Goal: Transaction & Acquisition: Book appointment/travel/reservation

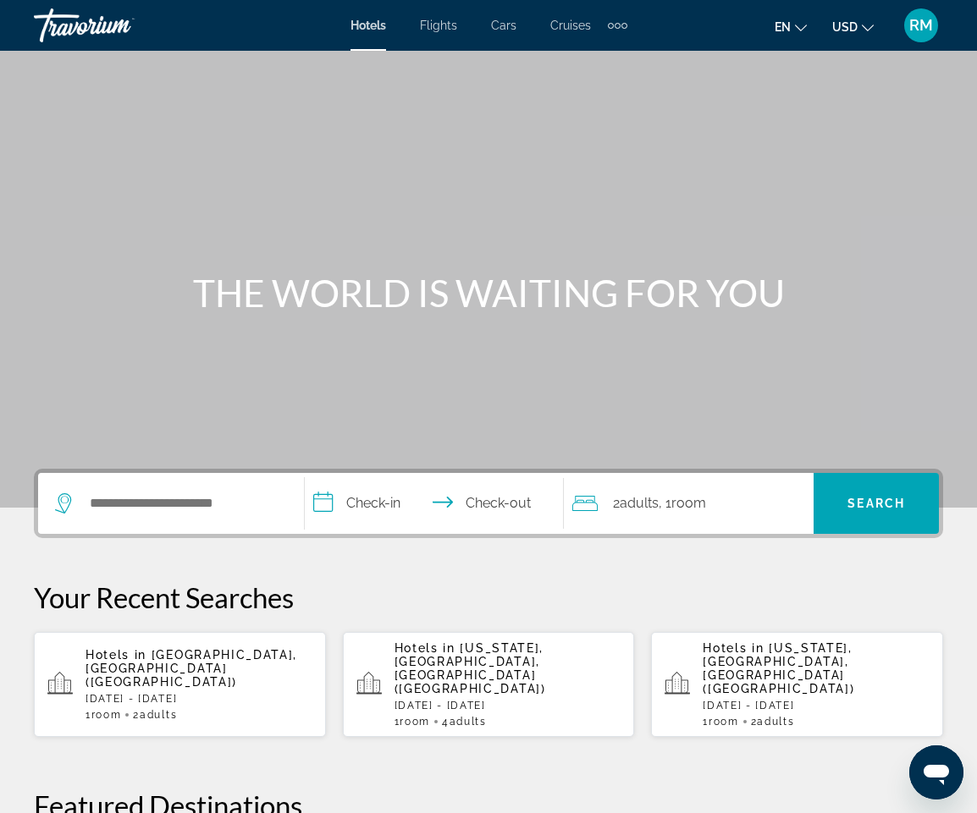
click at [577, 26] on span "Cruises" at bounding box center [570, 26] width 41 height 14
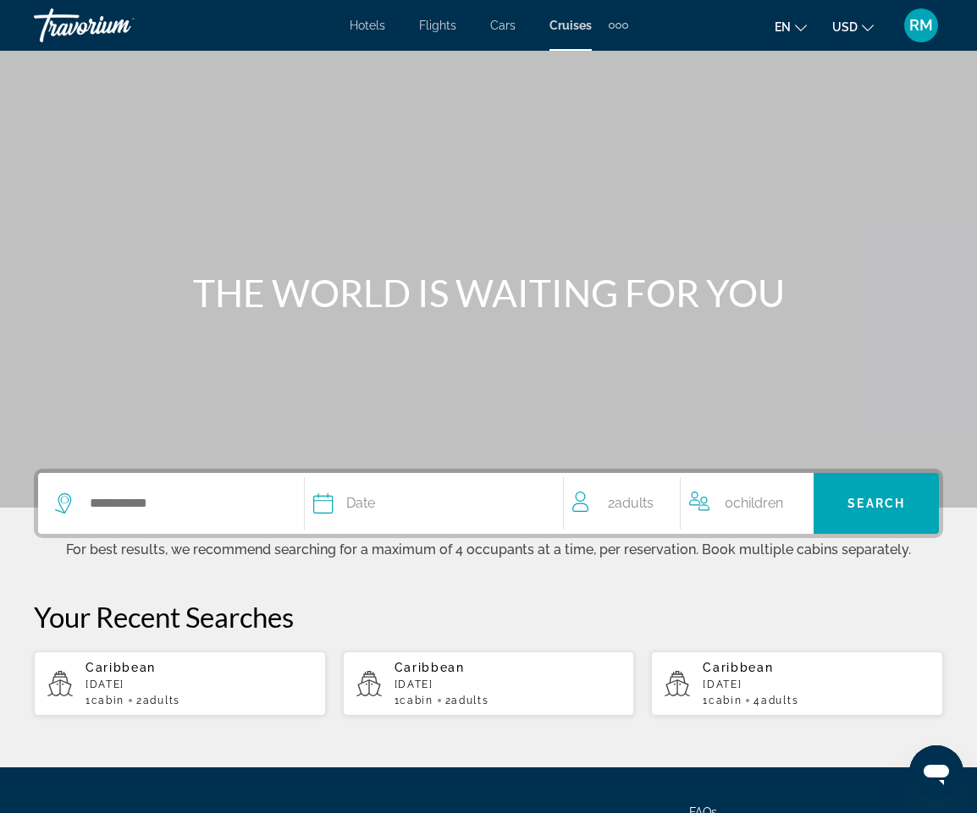
scroll to position [162, 0]
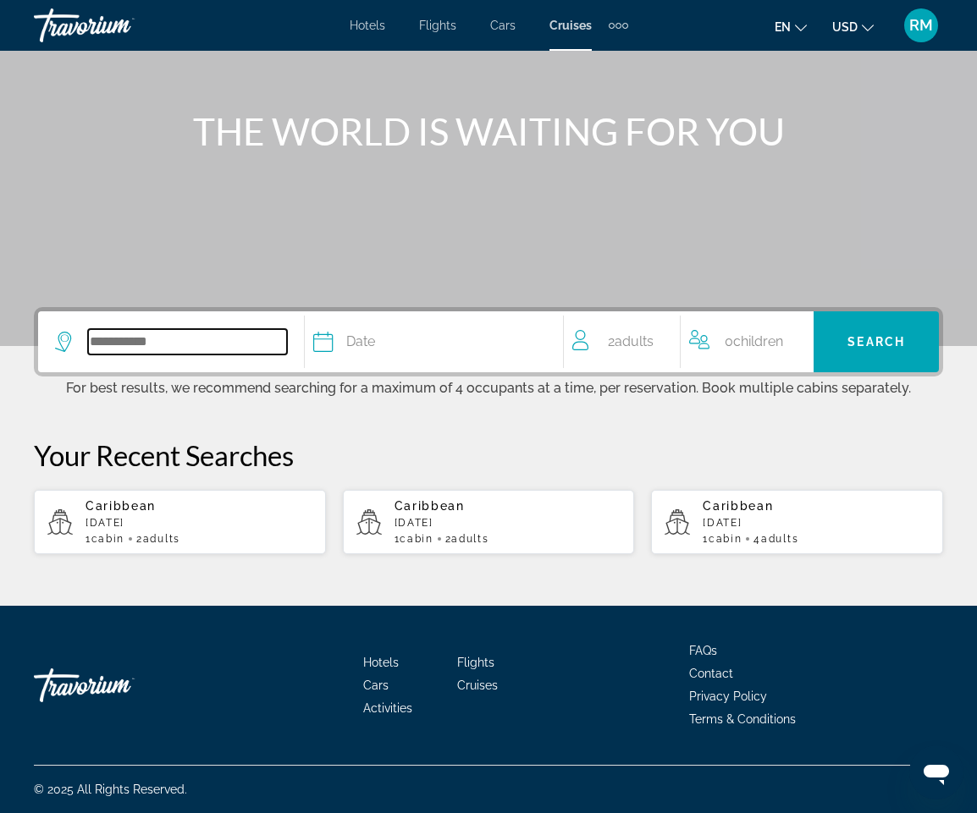
click at [122, 339] on input "Search widget" at bounding box center [187, 341] width 199 height 25
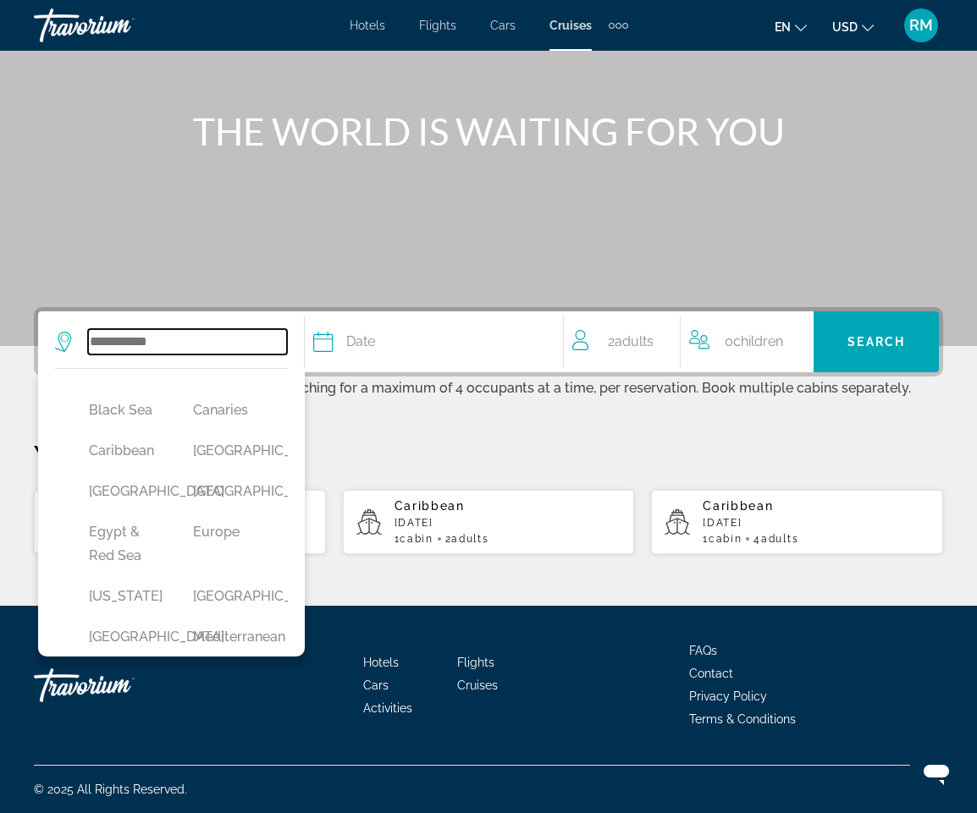
scroll to position [169, 0]
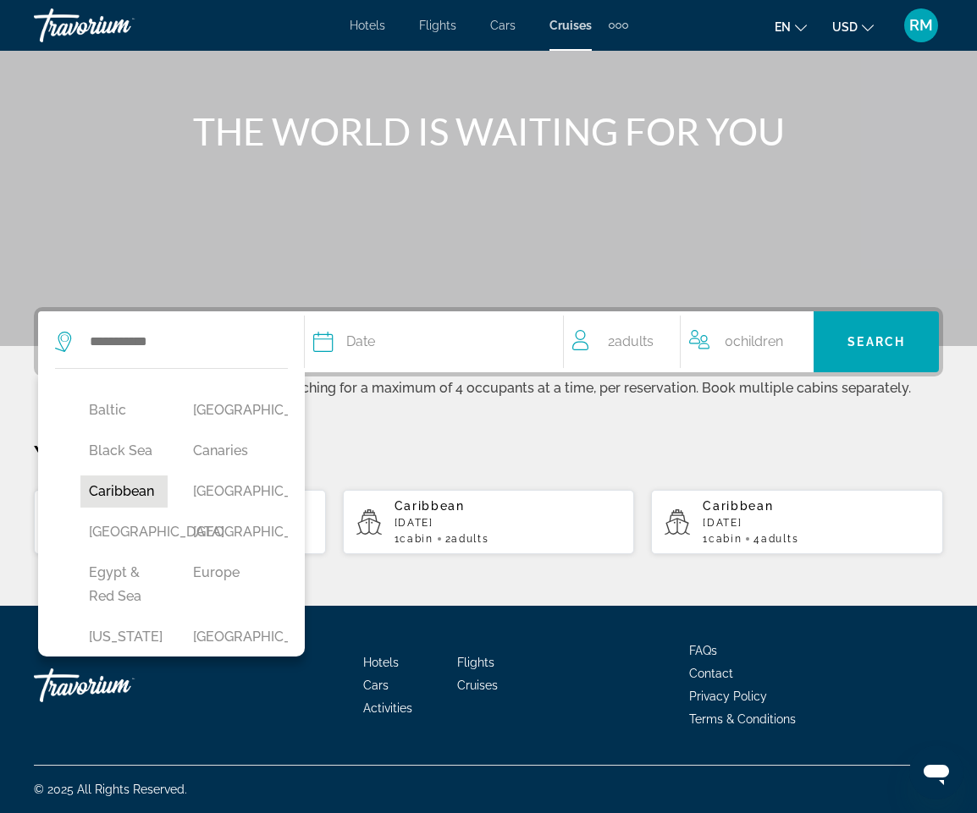
click at [130, 492] on button "Caribbean" at bounding box center [123, 492] width 87 height 32
type input "*********"
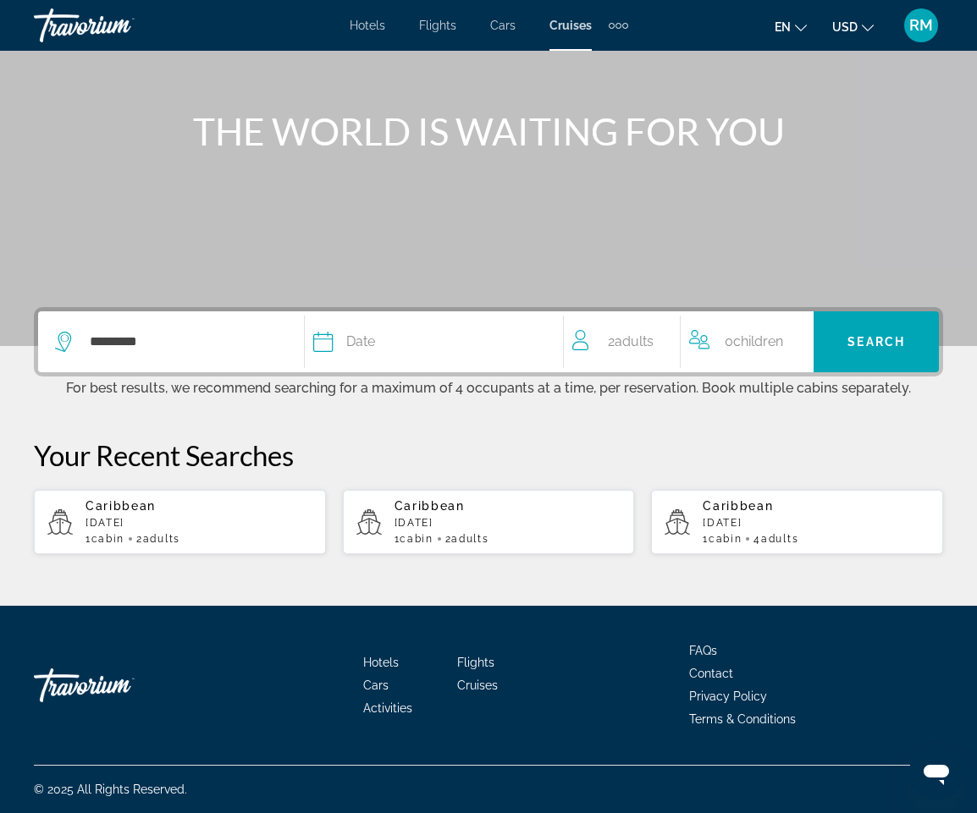
click at [447, 346] on div "Date" at bounding box center [429, 342] width 232 height 24
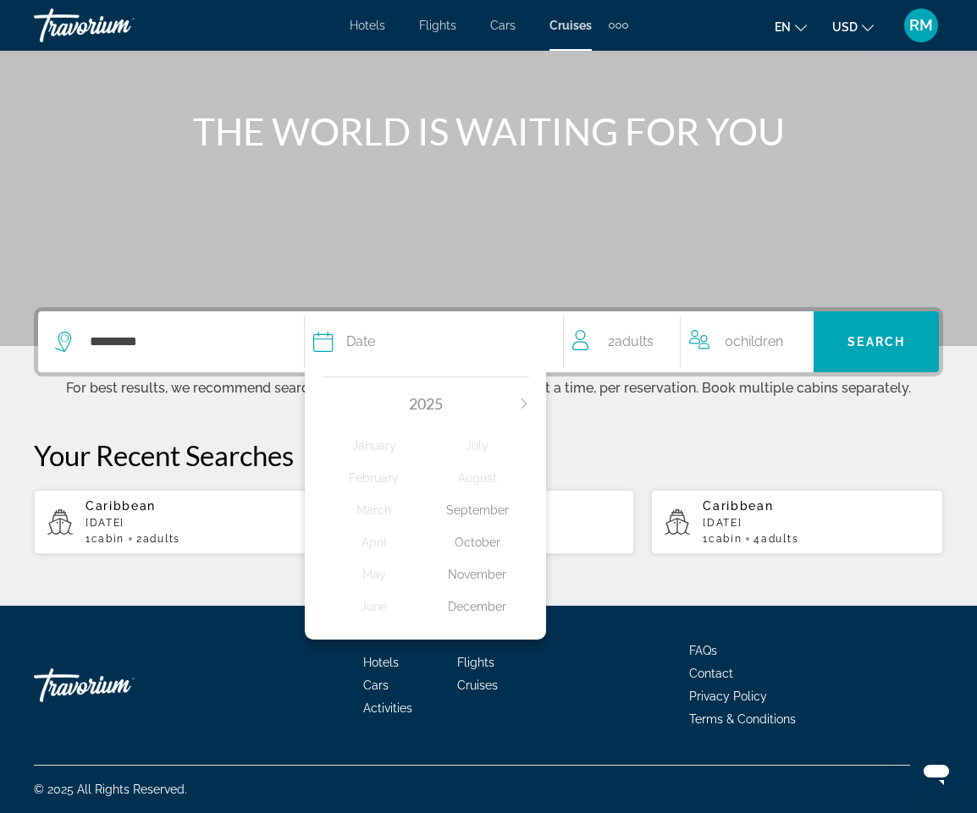
click at [471, 573] on div "November" at bounding box center [477, 574] width 103 height 30
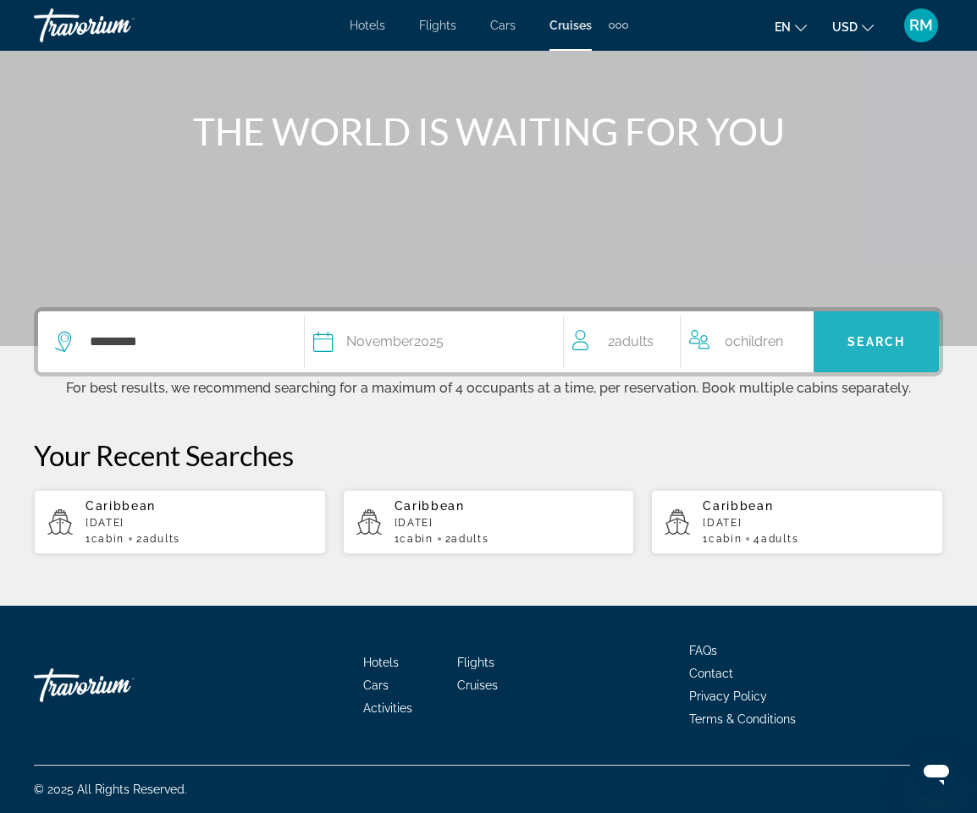
click at [883, 341] on span "Search" at bounding box center [876, 342] width 58 height 14
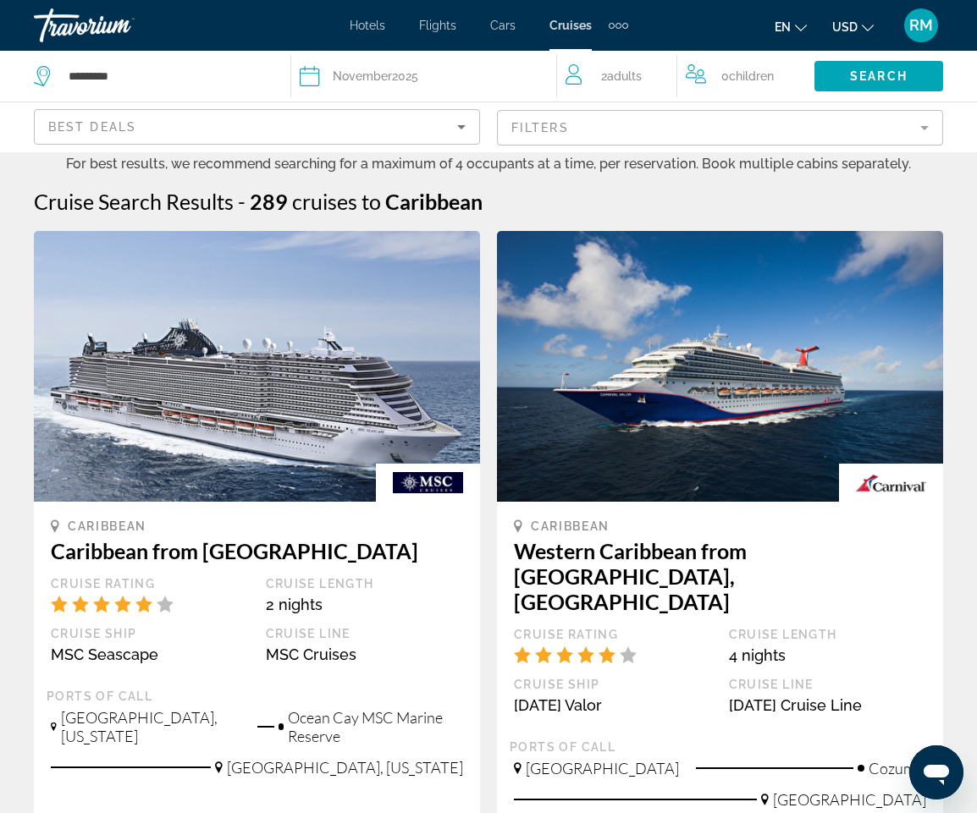
click at [922, 124] on mat-form-field "Filters" at bounding box center [720, 128] width 446 height 36
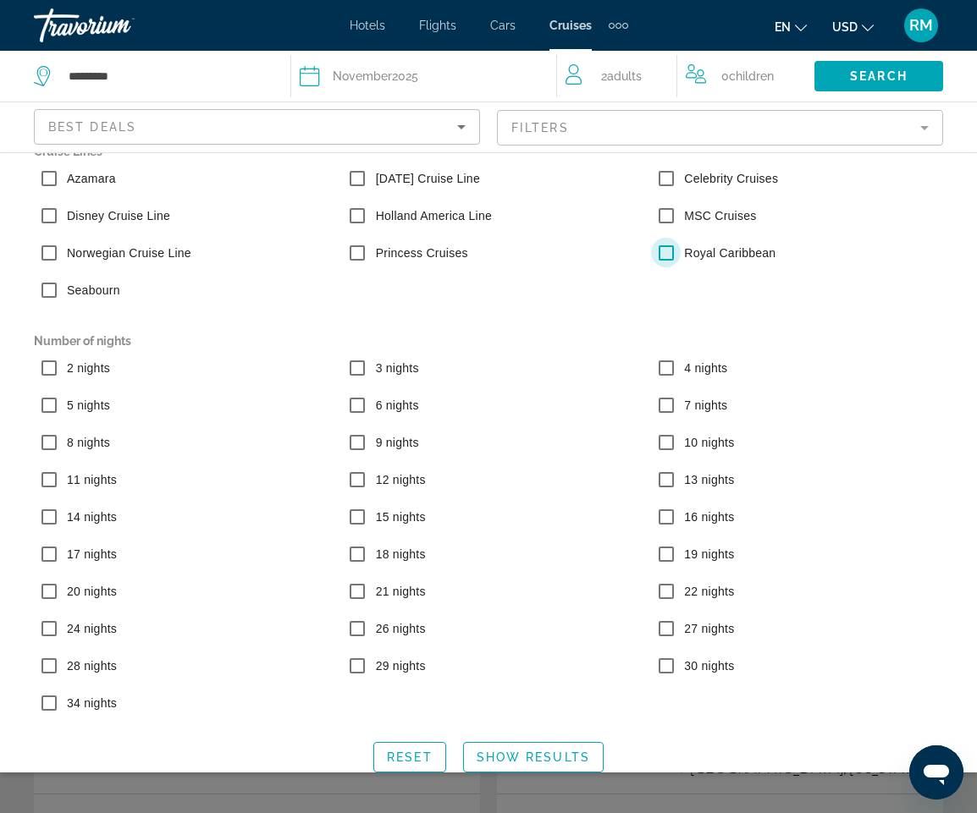
scroll to position [47, 0]
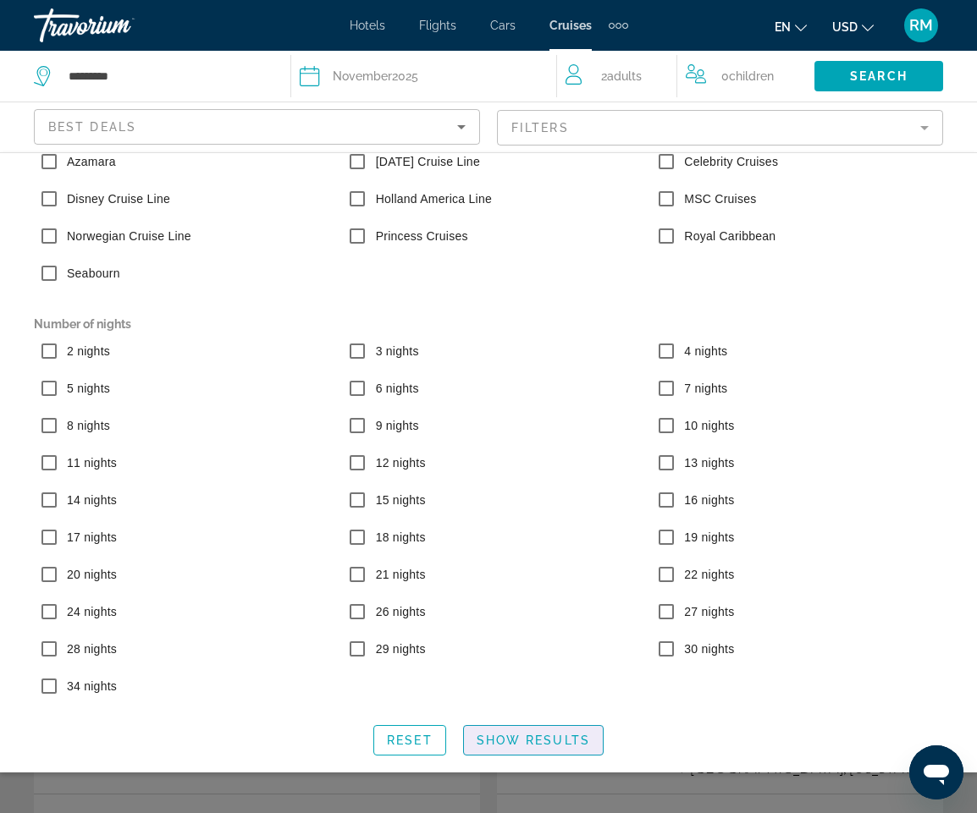
click at [542, 739] on span "Show Results" at bounding box center [532, 741] width 113 height 14
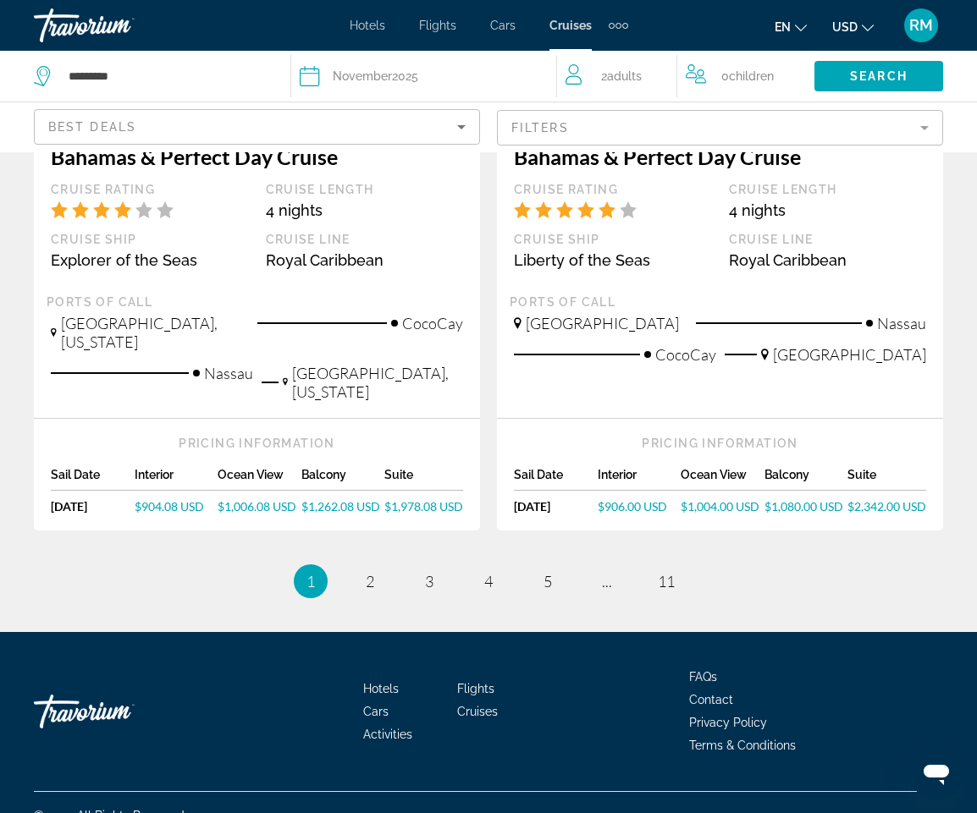
scroll to position [1845, 0]
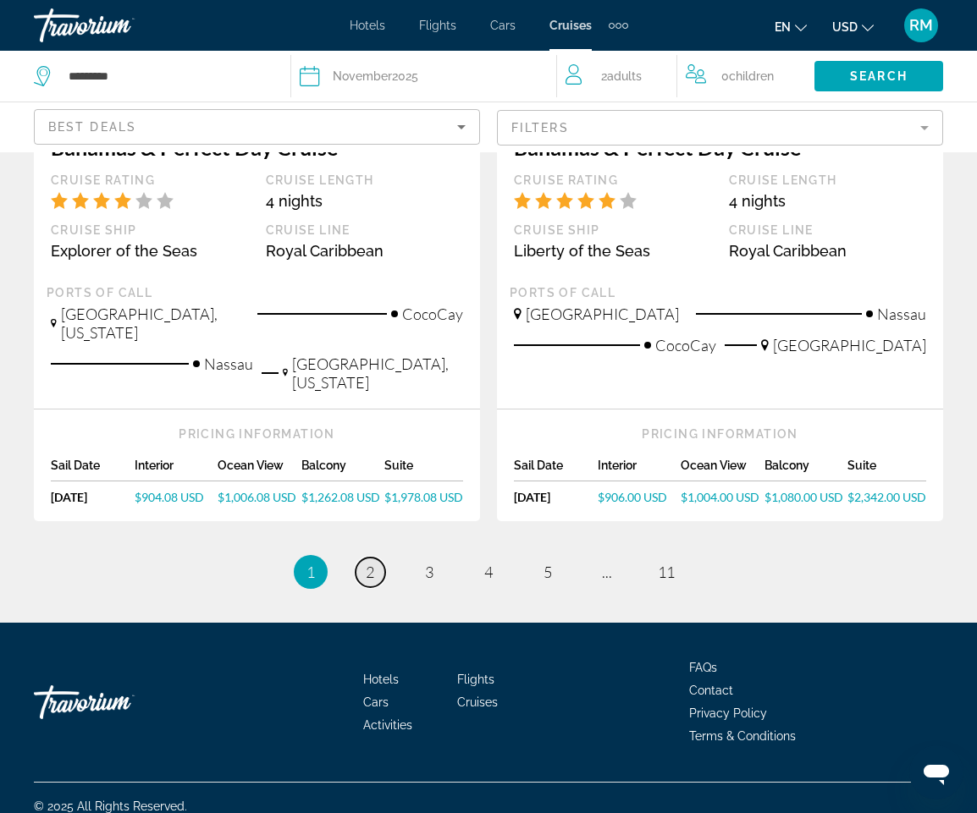
click at [366, 563] on span "2" at bounding box center [370, 572] width 8 height 19
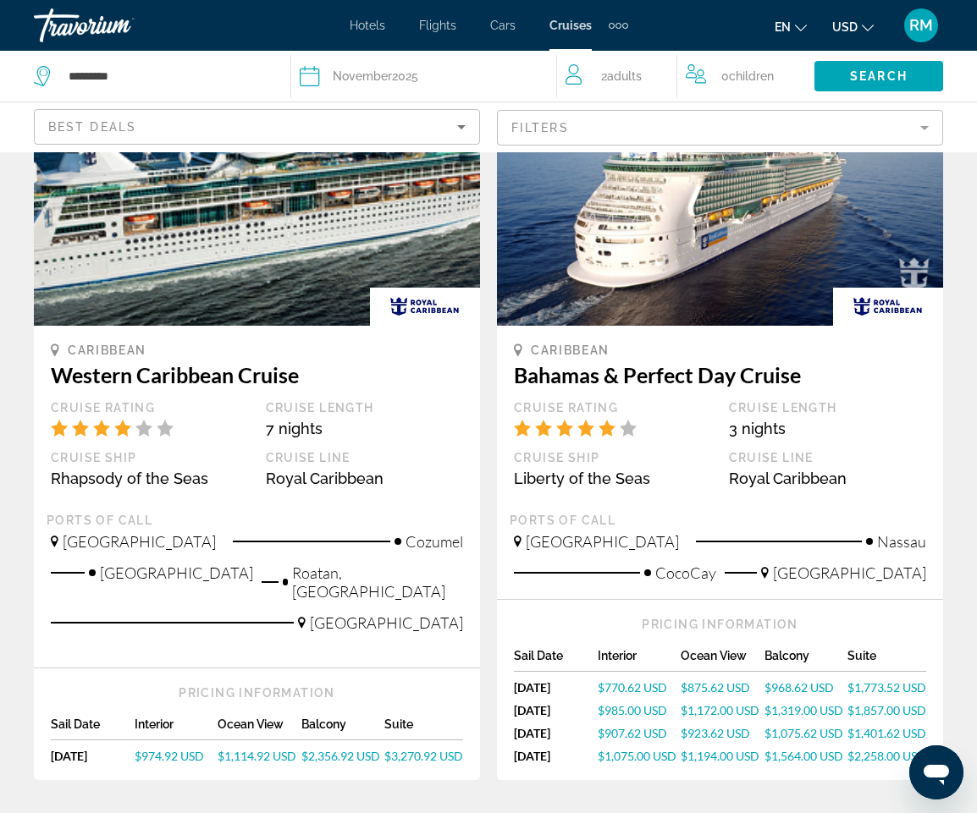
scroll to position [2017, 0]
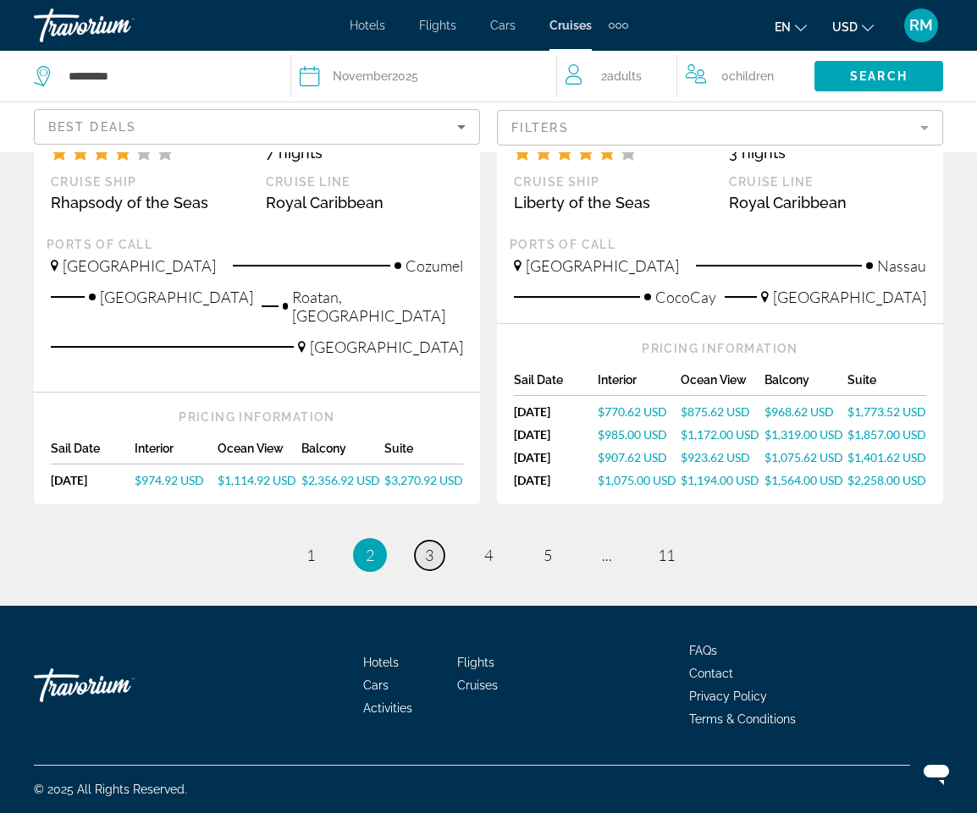
click at [425, 559] on span "3" at bounding box center [429, 555] width 8 height 19
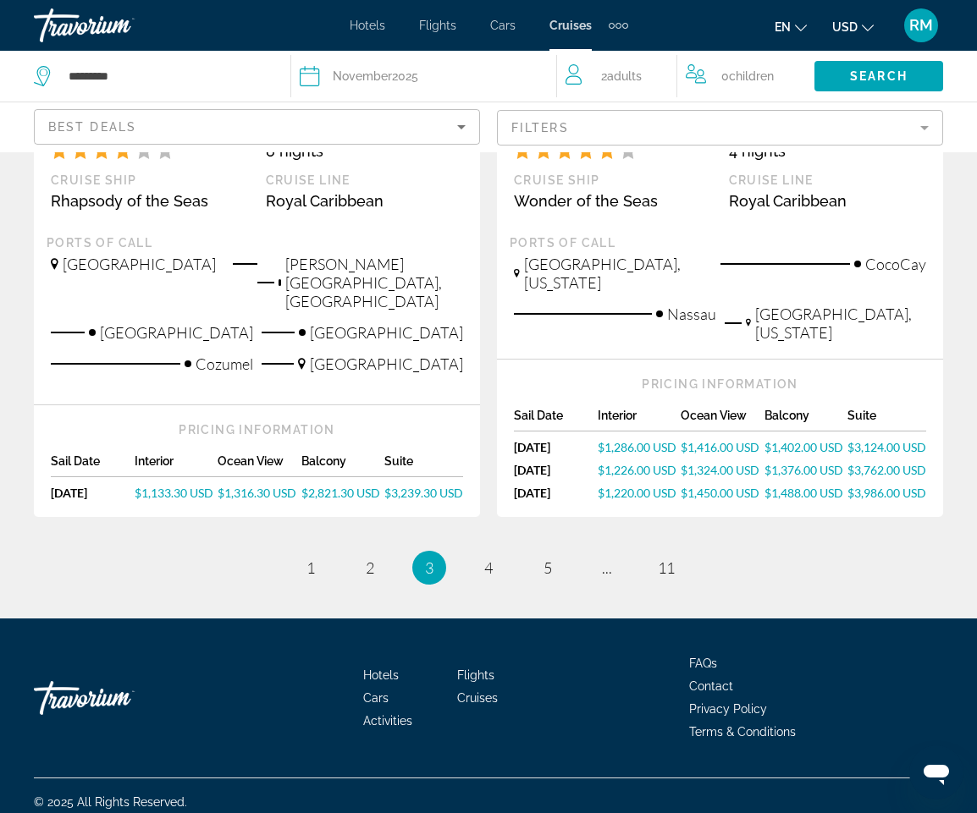
scroll to position [1979, 0]
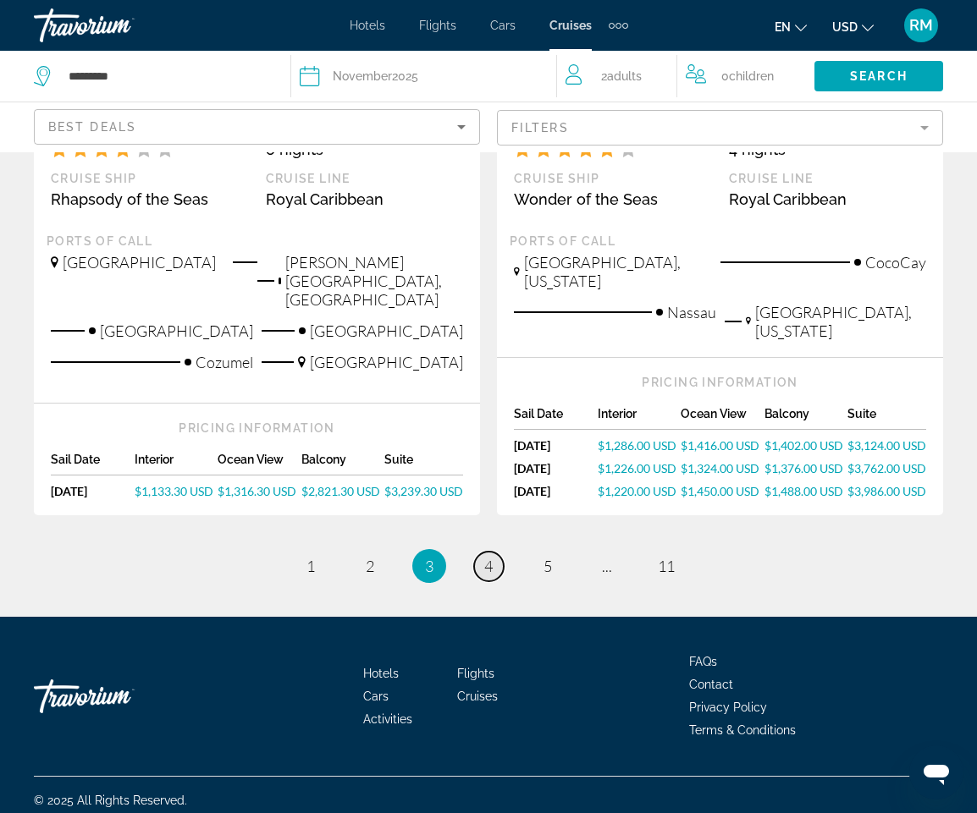
click at [484, 557] on span "4" at bounding box center [488, 566] width 8 height 19
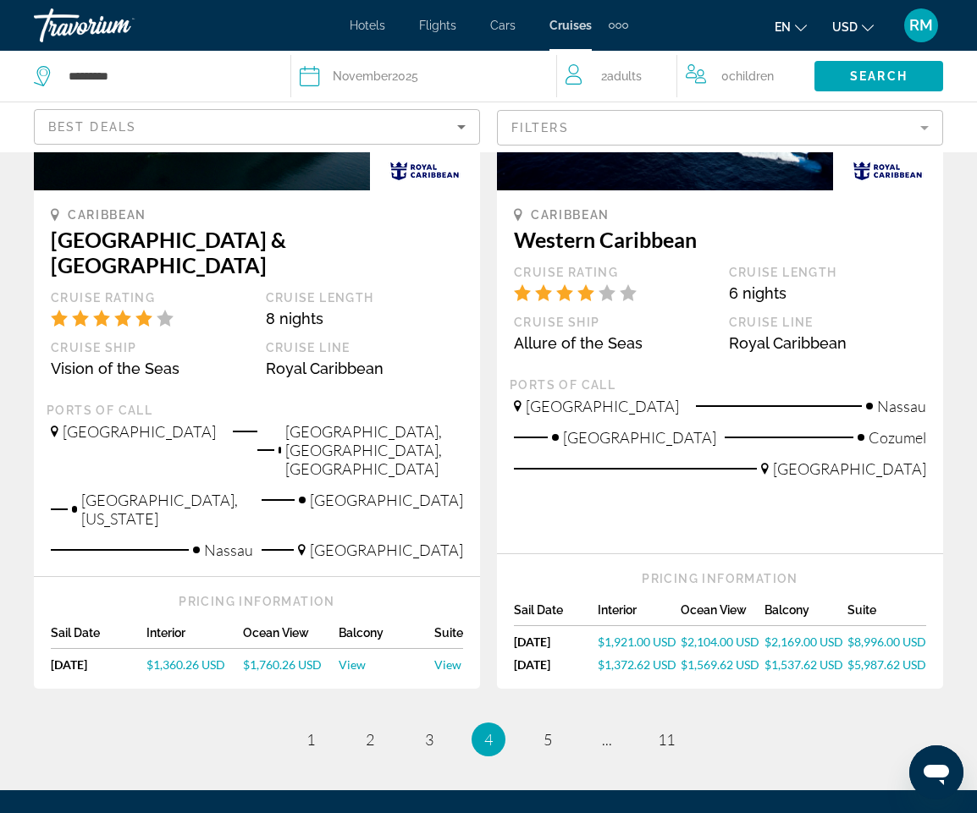
scroll to position [2005, 0]
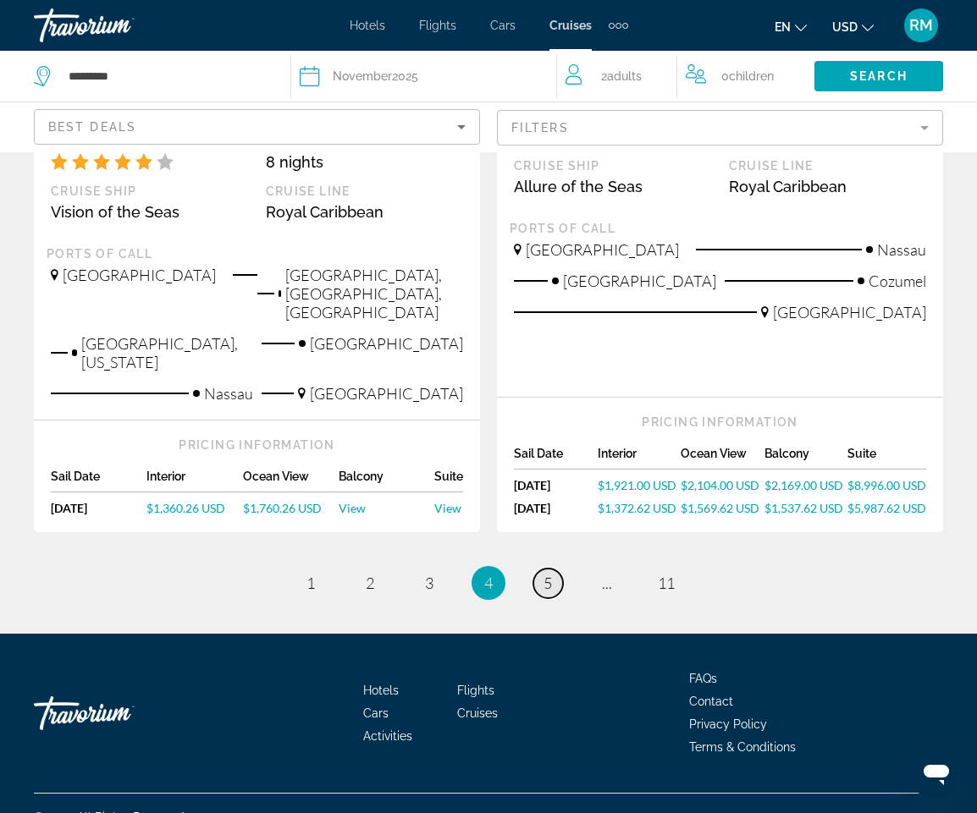
click at [548, 574] on span "5" at bounding box center [547, 583] width 8 height 19
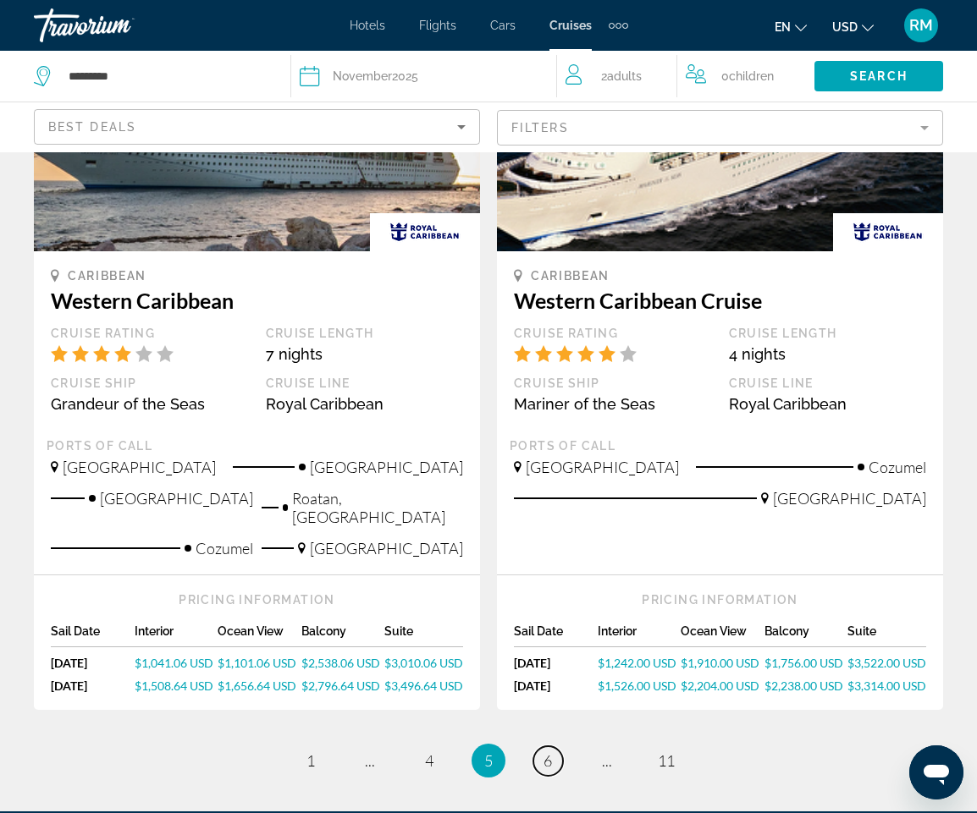
scroll to position [1862, 0]
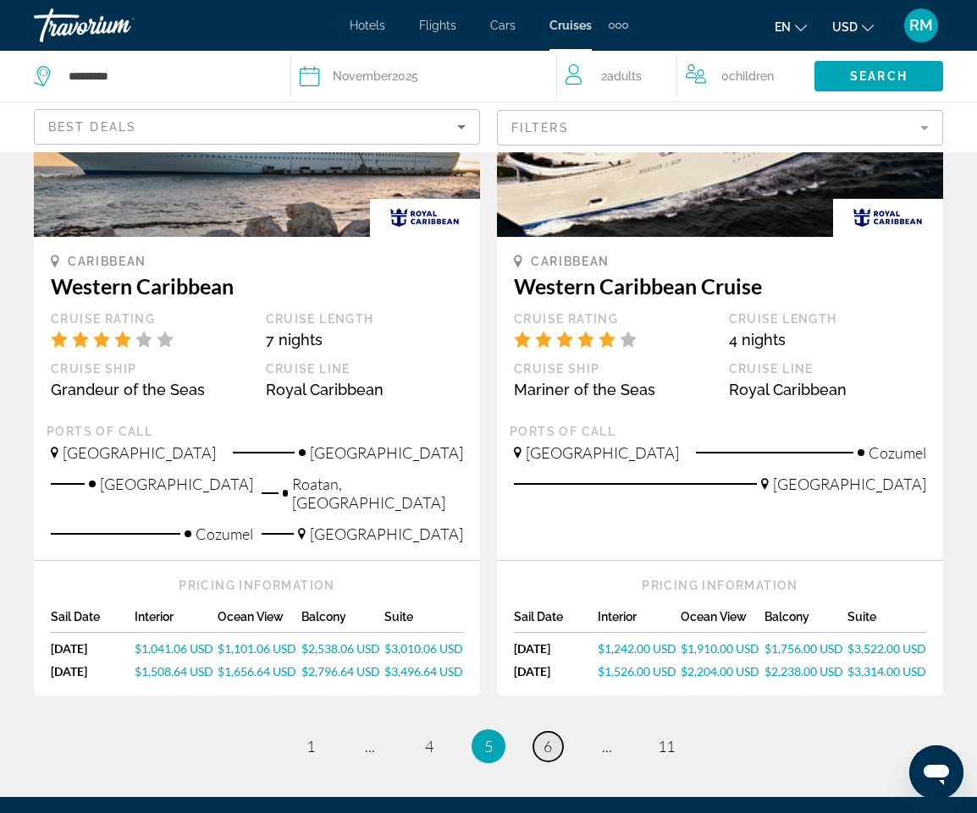
click at [542, 732] on link "page 6" at bounding box center [548, 747] width 30 height 30
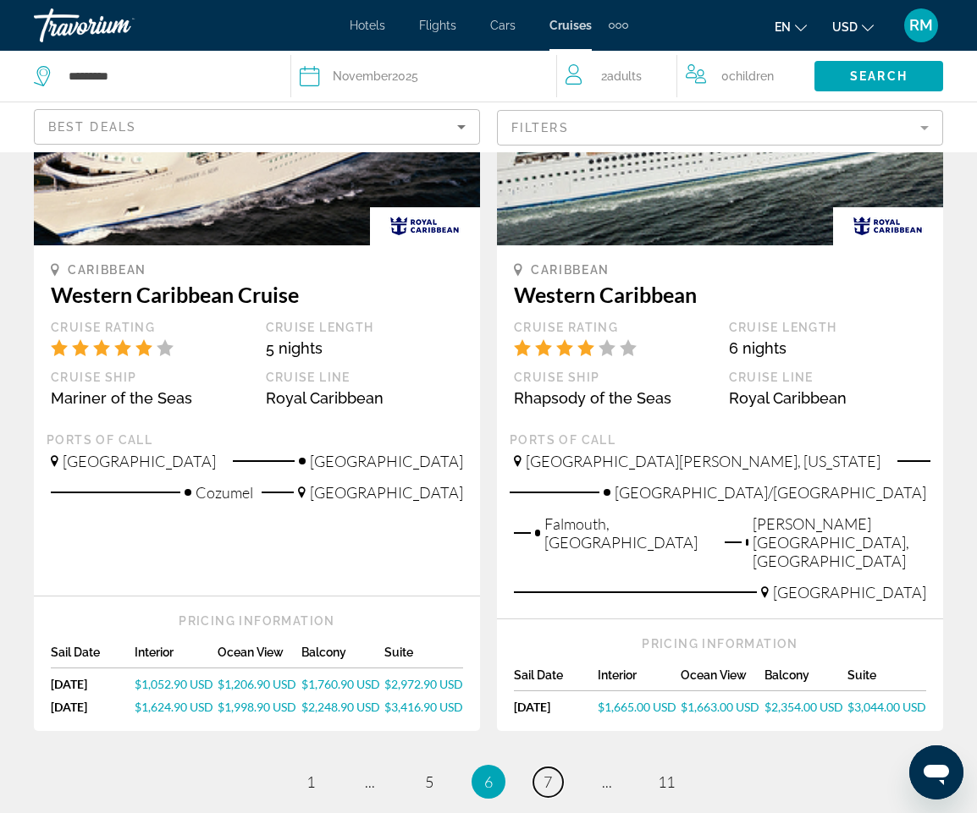
scroll to position [1862, 0]
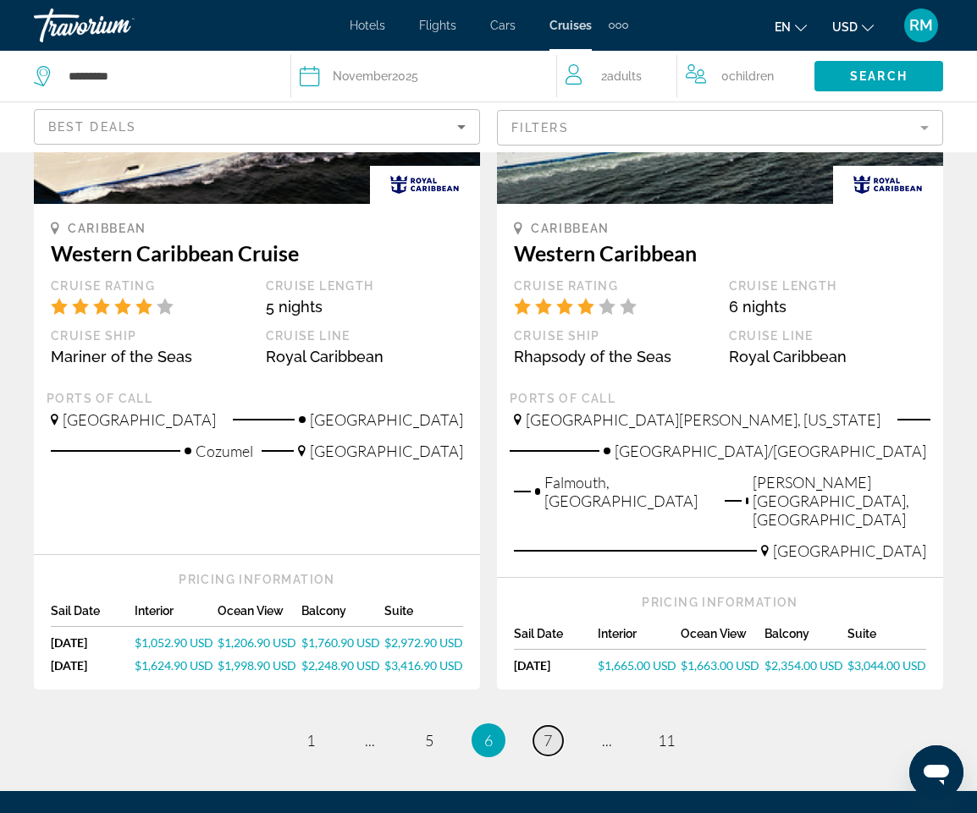
click at [543, 731] on span "7" at bounding box center [547, 740] width 8 height 19
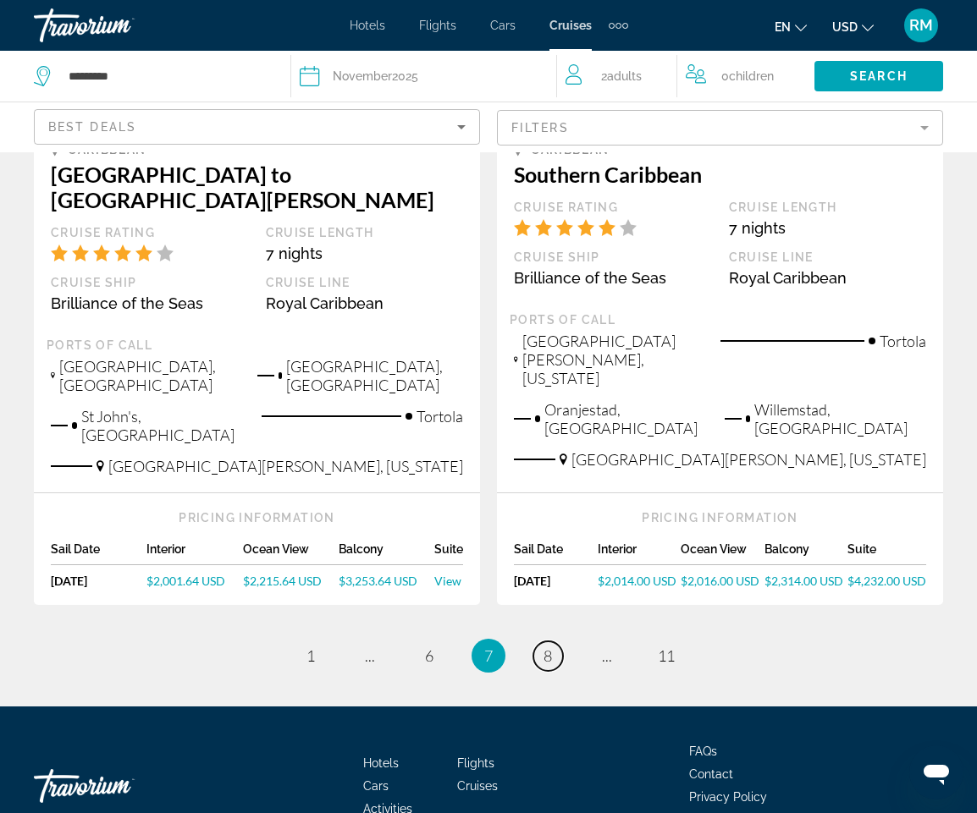
scroll to position [1962, 0]
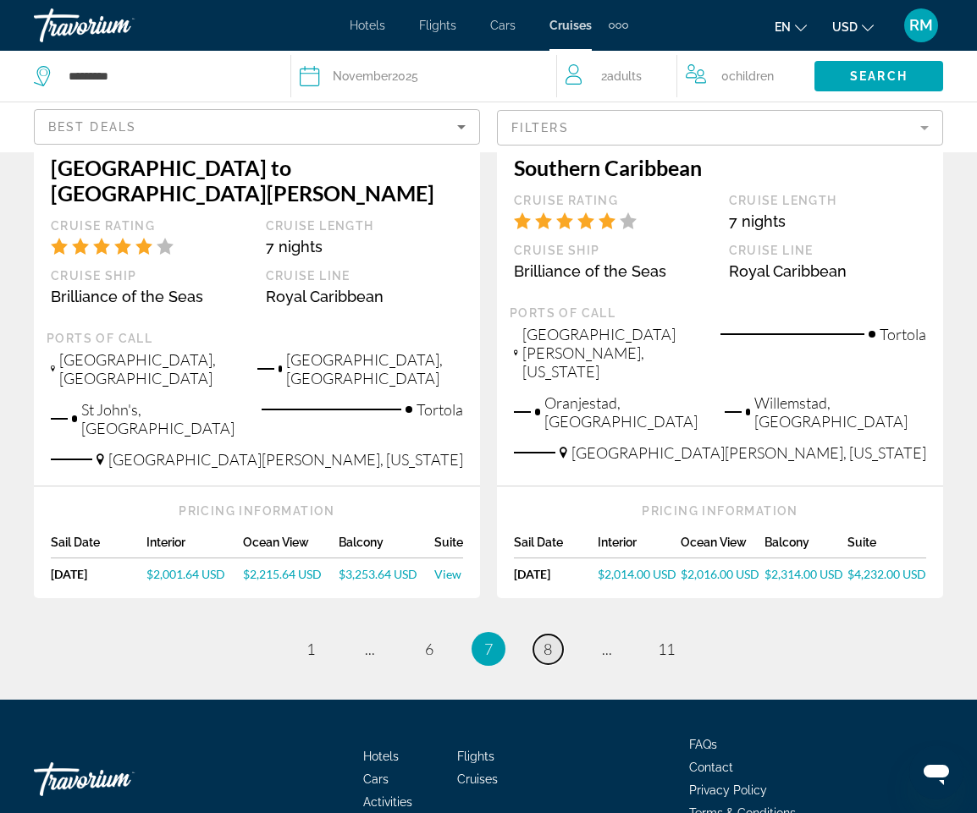
click at [542, 635] on link "page 8" at bounding box center [548, 650] width 30 height 30
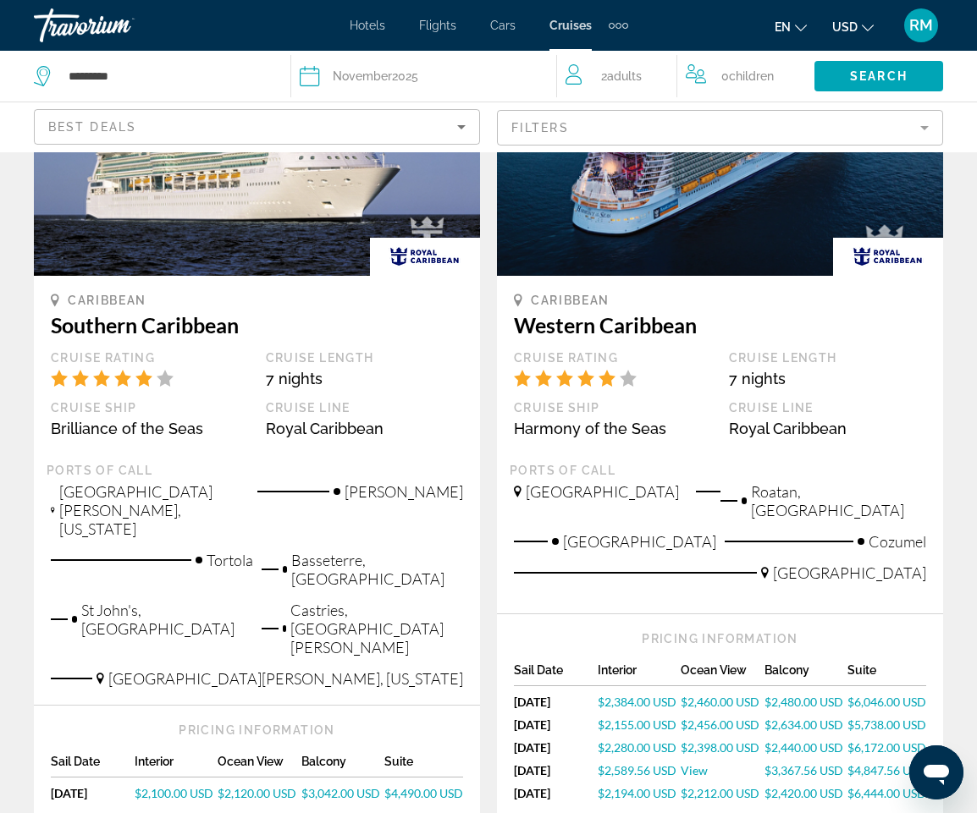
scroll to position [1185, 0]
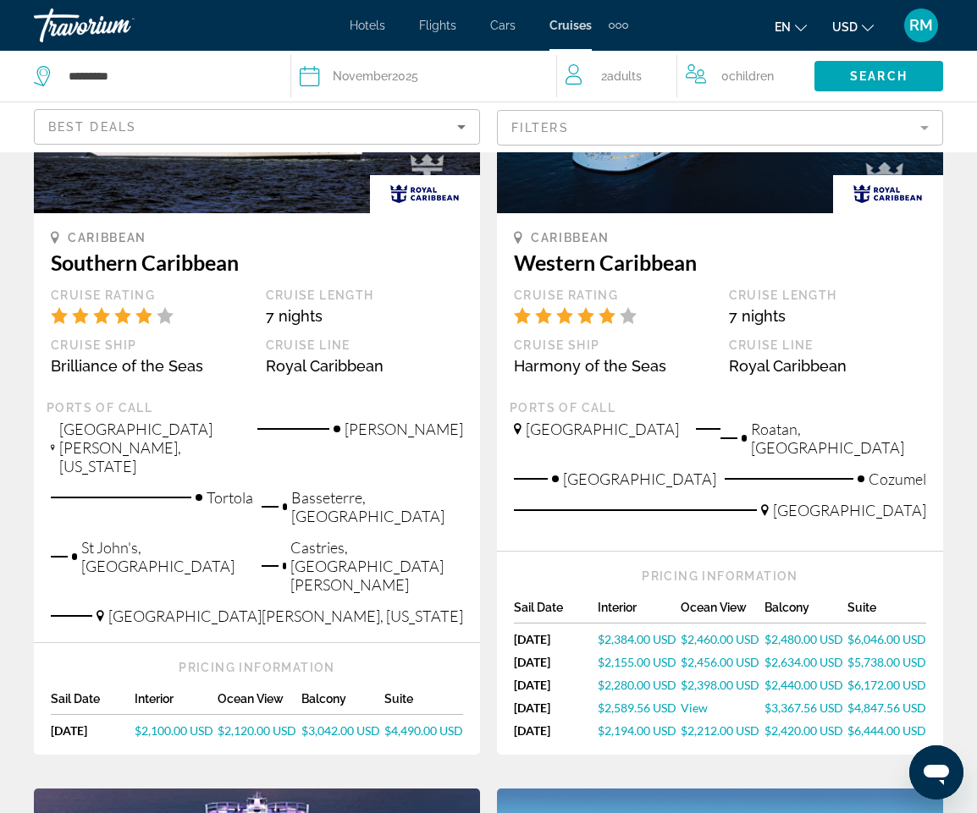
click at [710, 701] on link "View" at bounding box center [722, 708] width 84 height 14
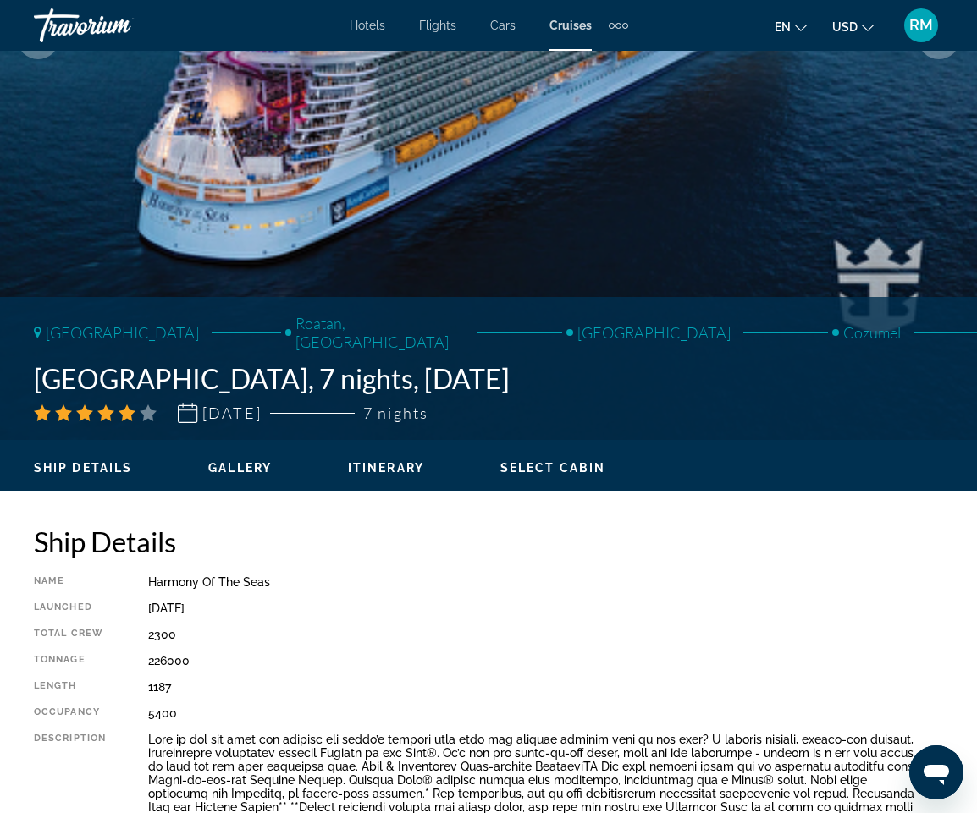
scroll to position [508, 0]
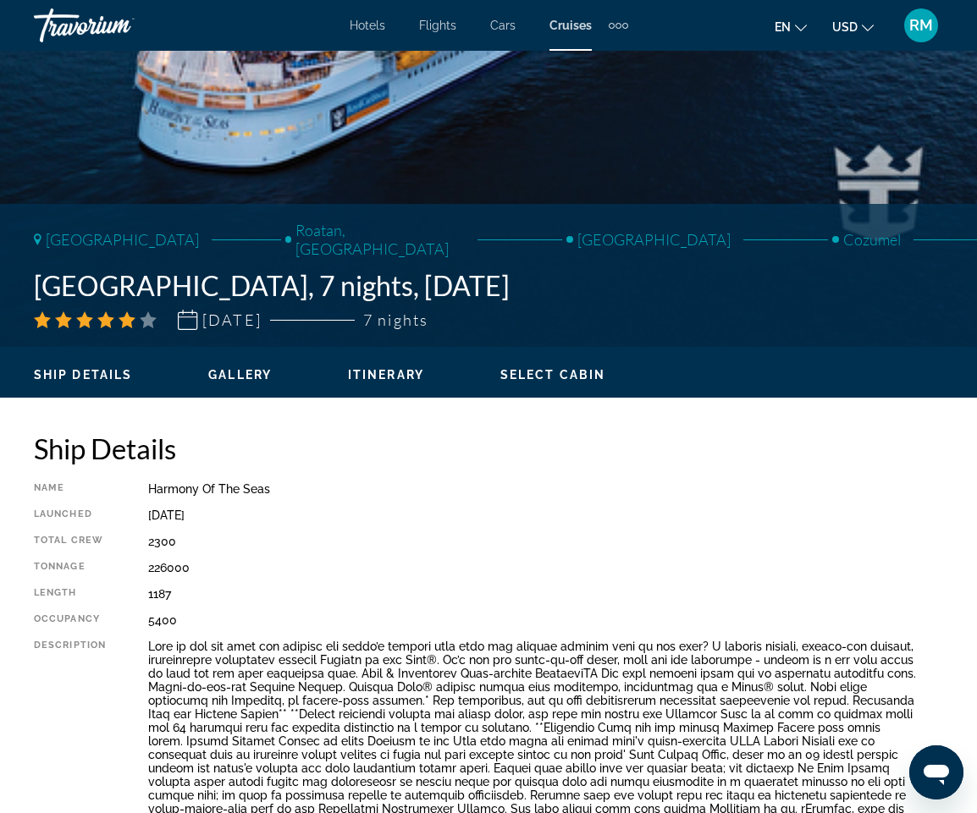
click at [559, 372] on span "Select Cabin" at bounding box center [552, 375] width 105 height 14
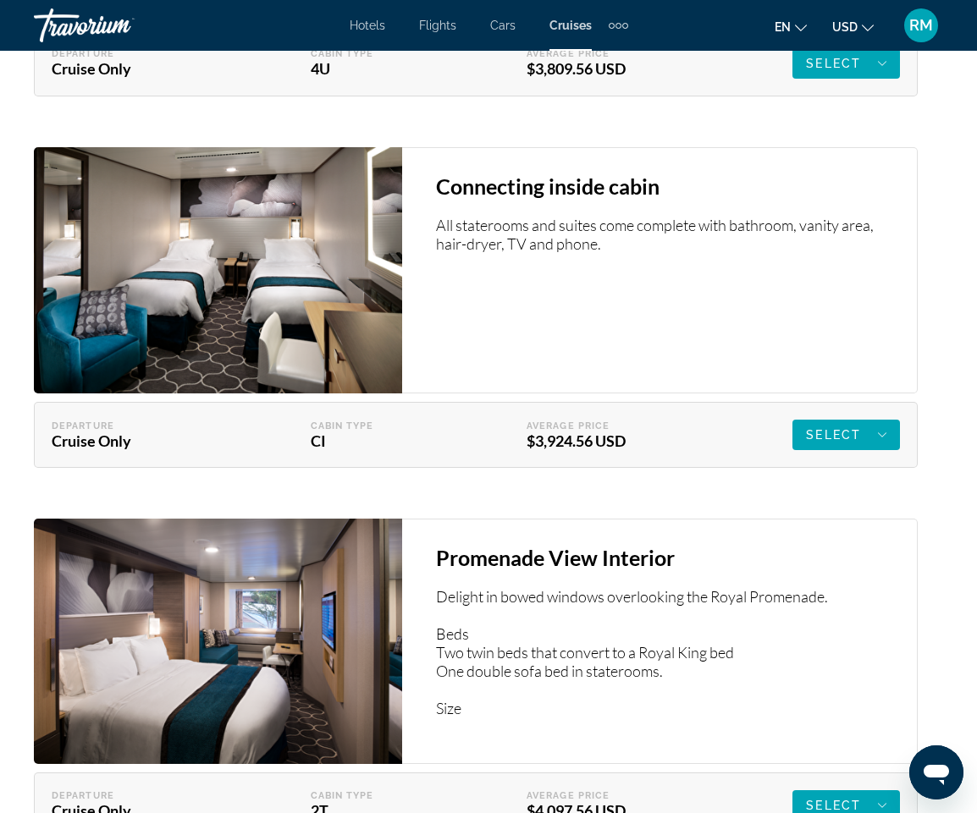
scroll to position [4742, 0]
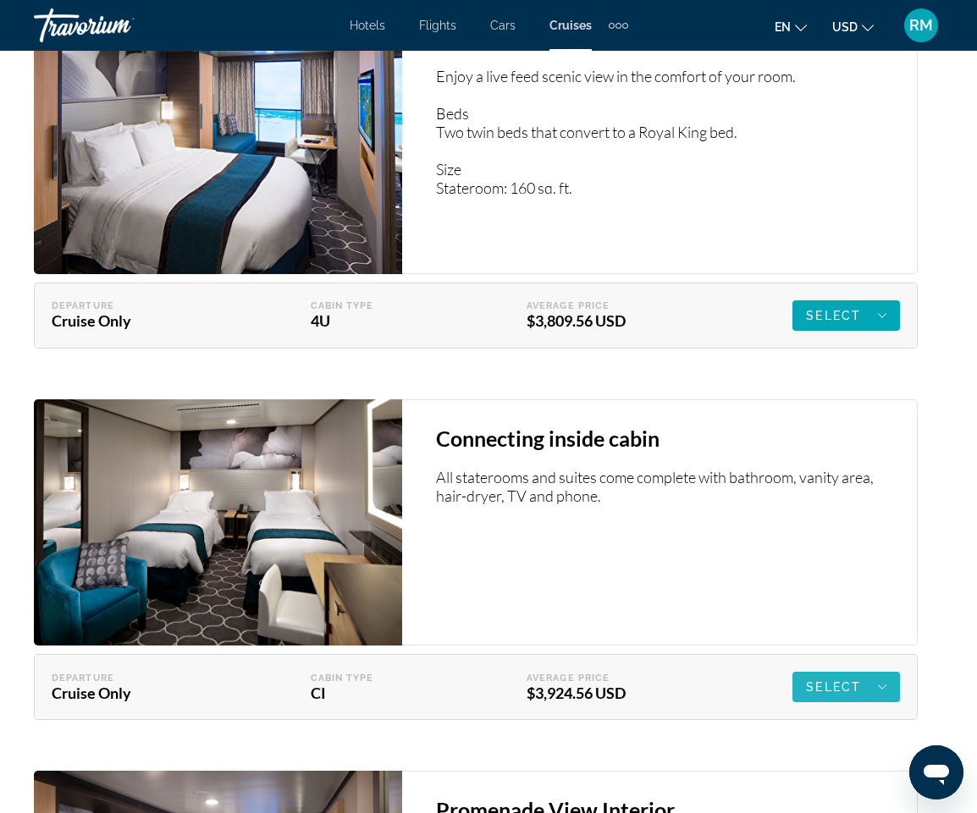
click at [838, 680] on span "Select" at bounding box center [833, 687] width 55 height 14
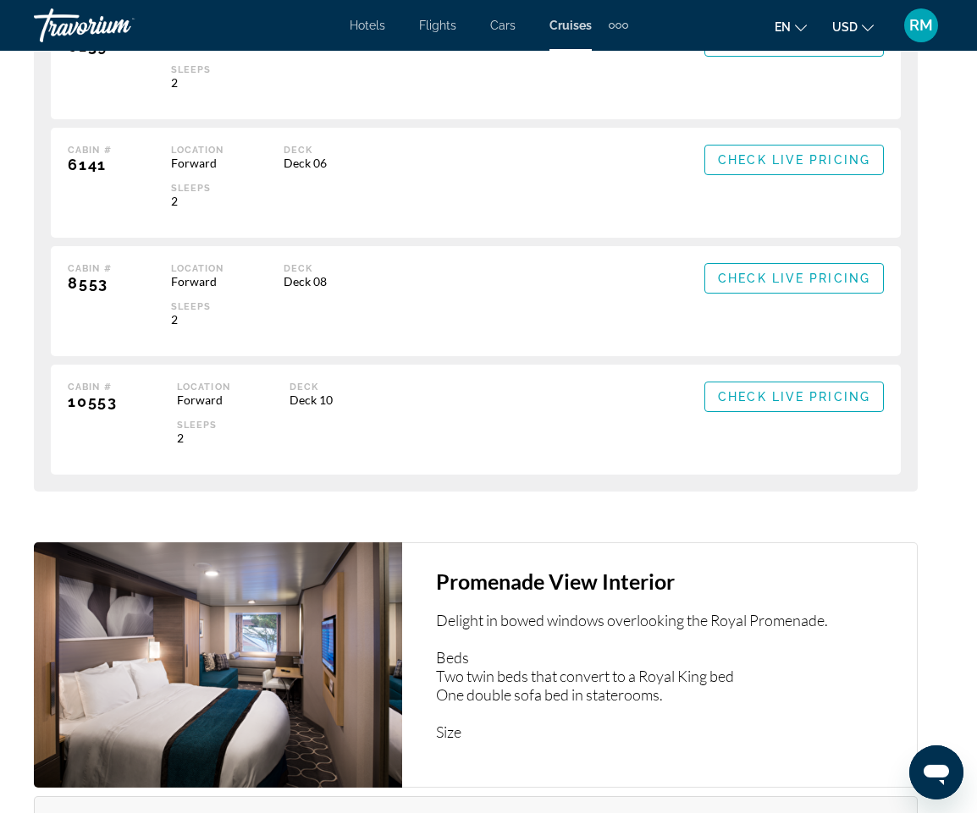
scroll to position [5419, 0]
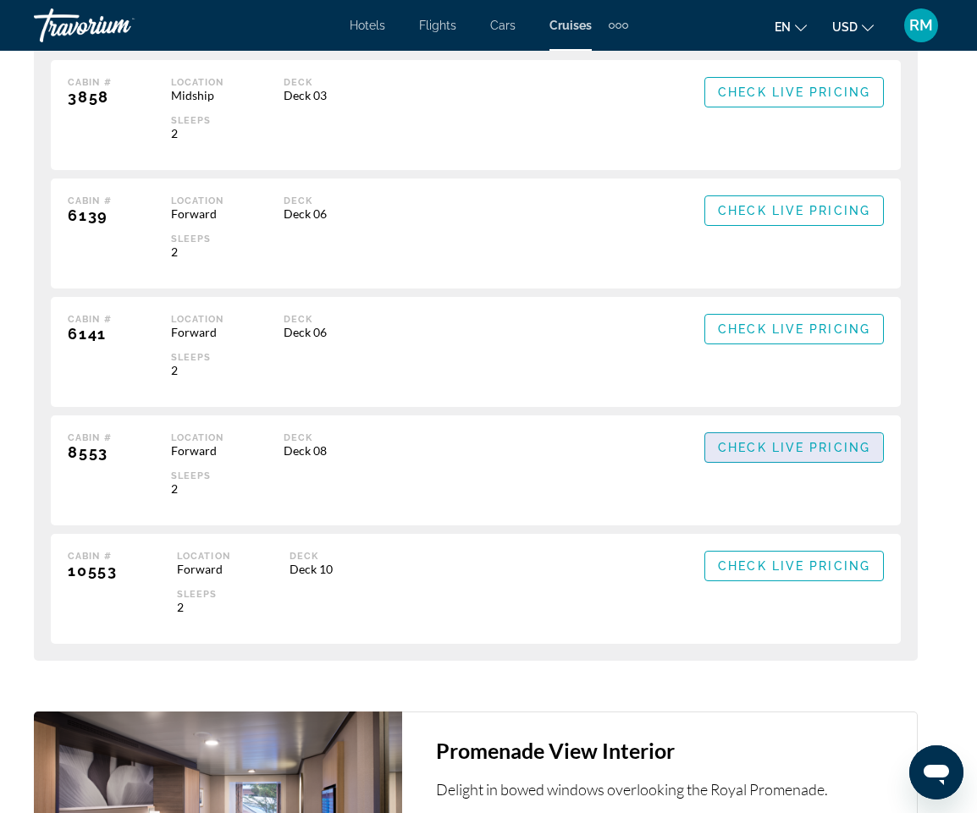
click at [795, 441] on span "Check Live Pricing" at bounding box center [794, 448] width 152 height 14
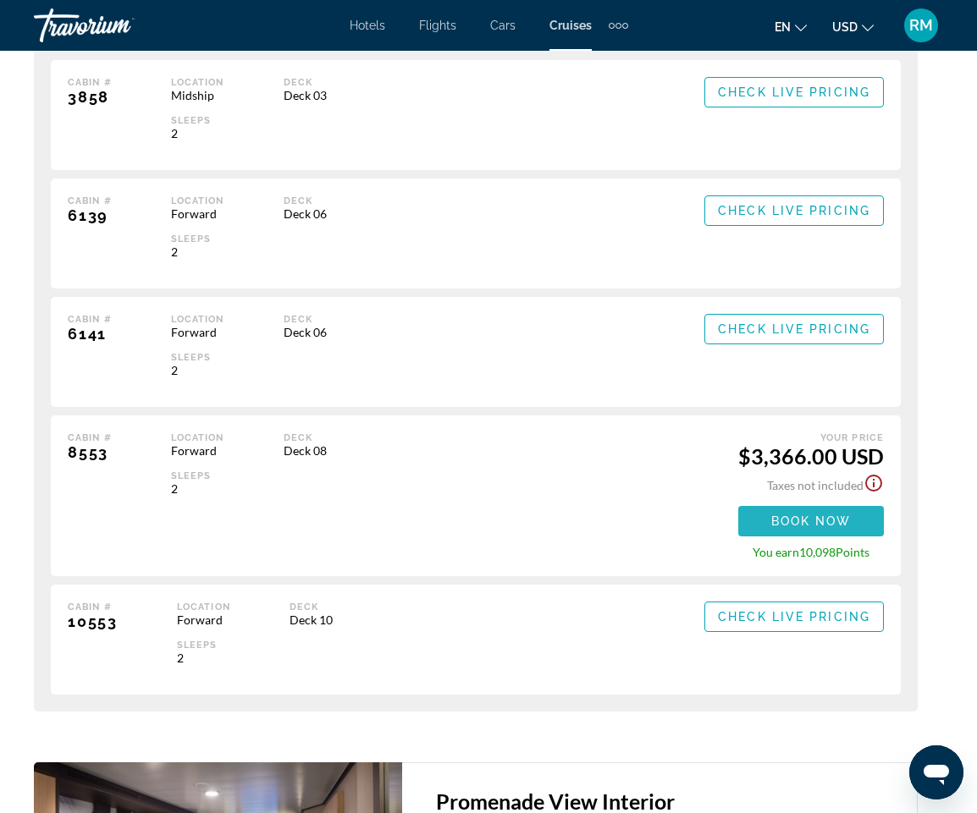
click at [826, 515] on span "Book now" at bounding box center [811, 522] width 80 height 14
